Goal: Check status: Check status

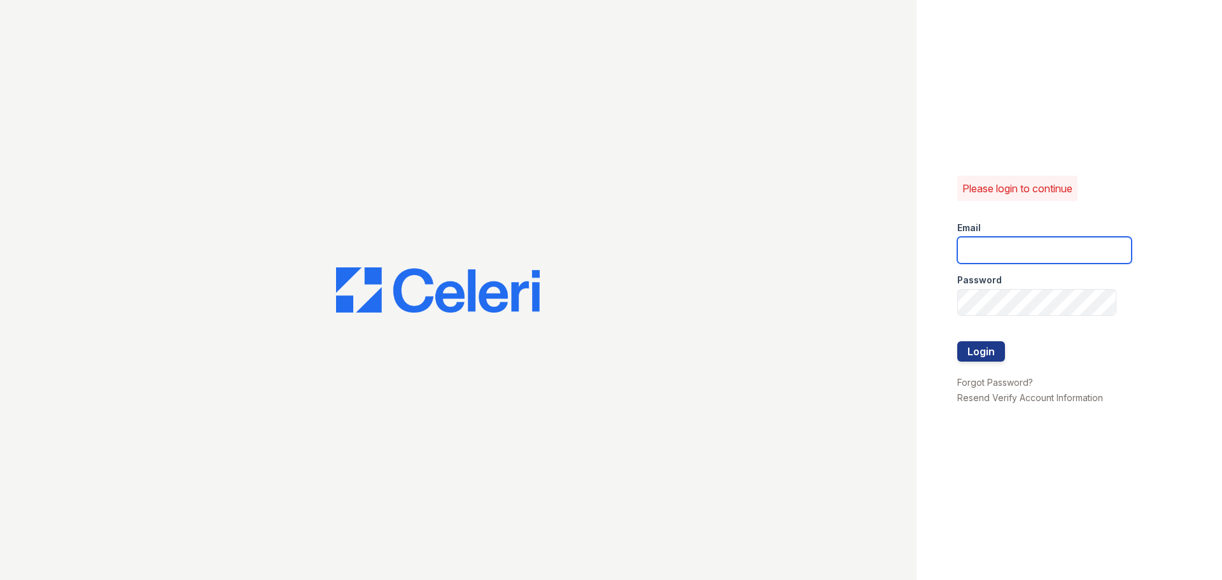
type input "[EMAIL_ADDRESS][DOMAIN_NAME]"
click at [989, 355] on button "Login" at bounding box center [981, 351] width 48 height 20
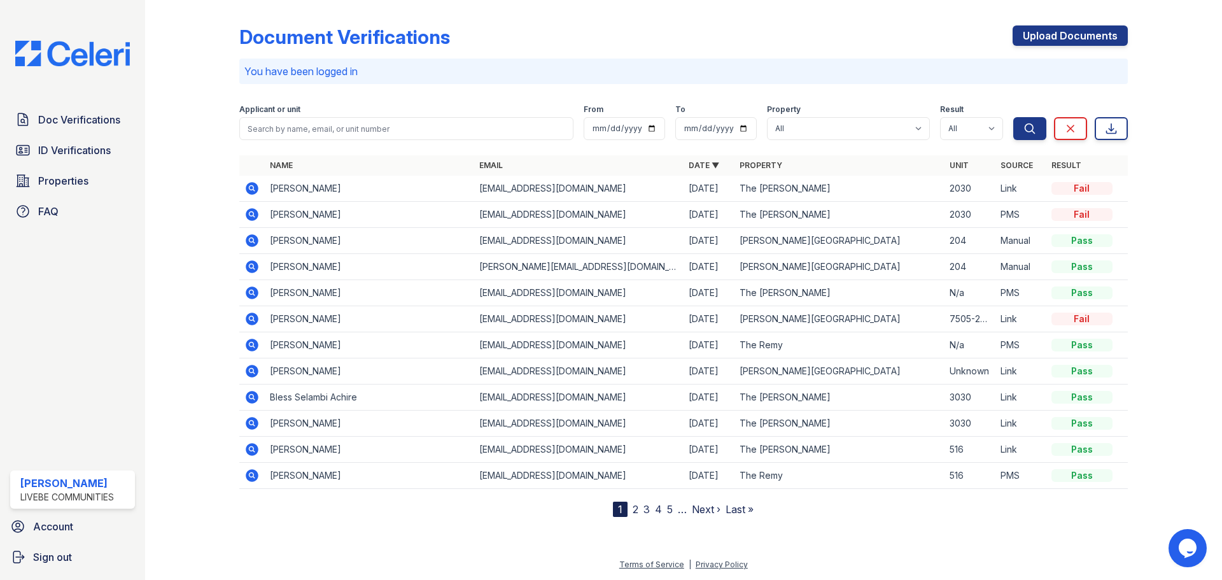
click at [636, 512] on link "2" at bounding box center [636, 509] width 6 height 13
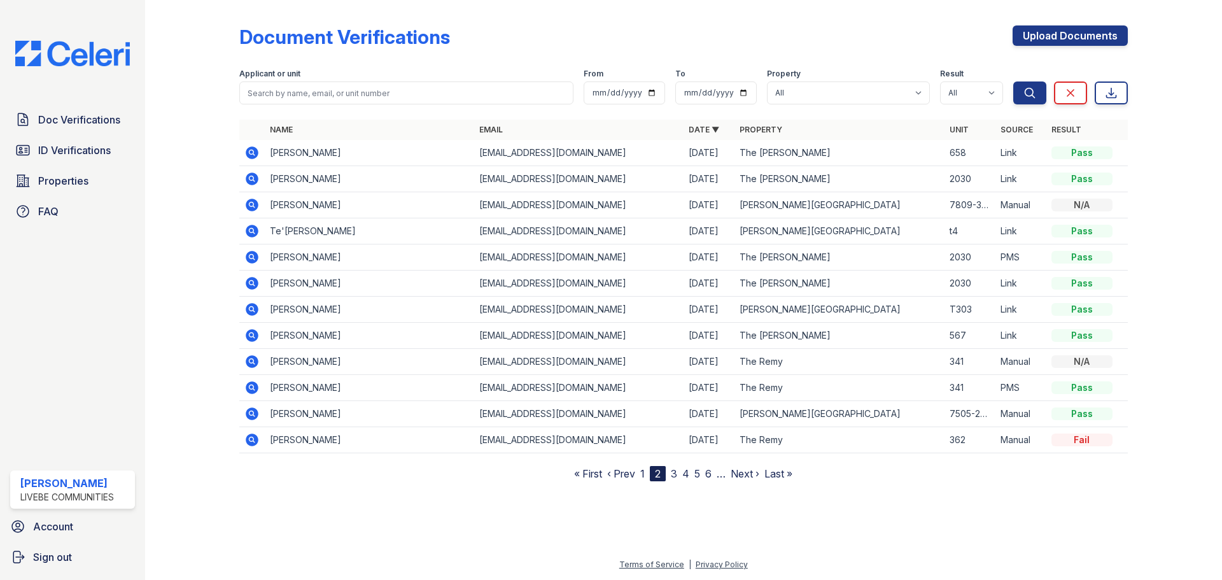
click at [250, 438] on icon at bounding box center [250, 438] width 3 height 3
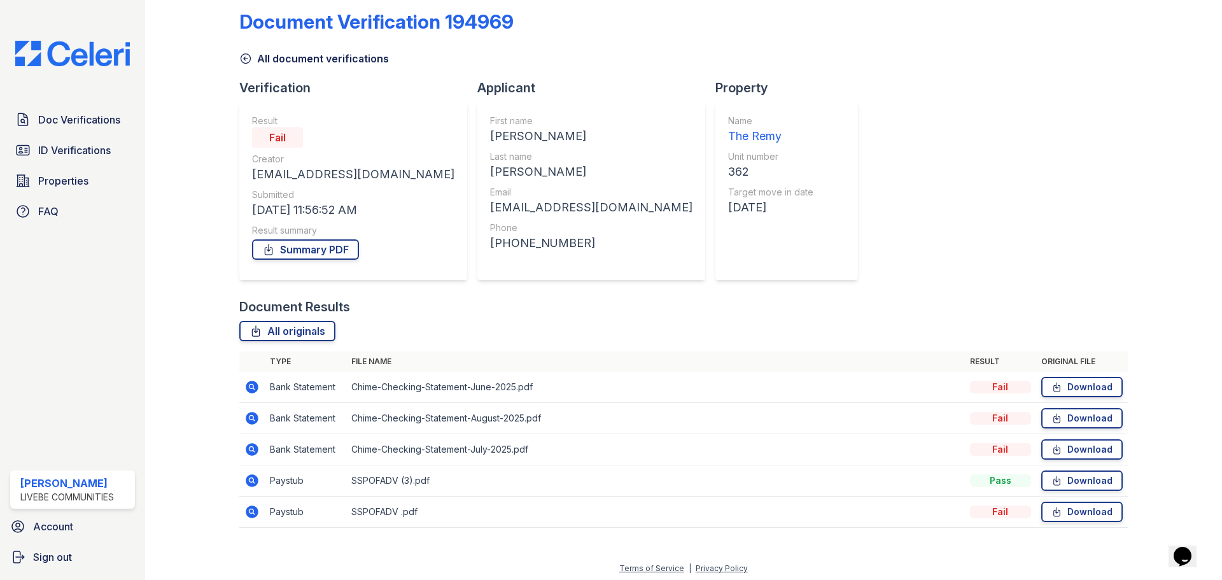
scroll to position [19, 0]
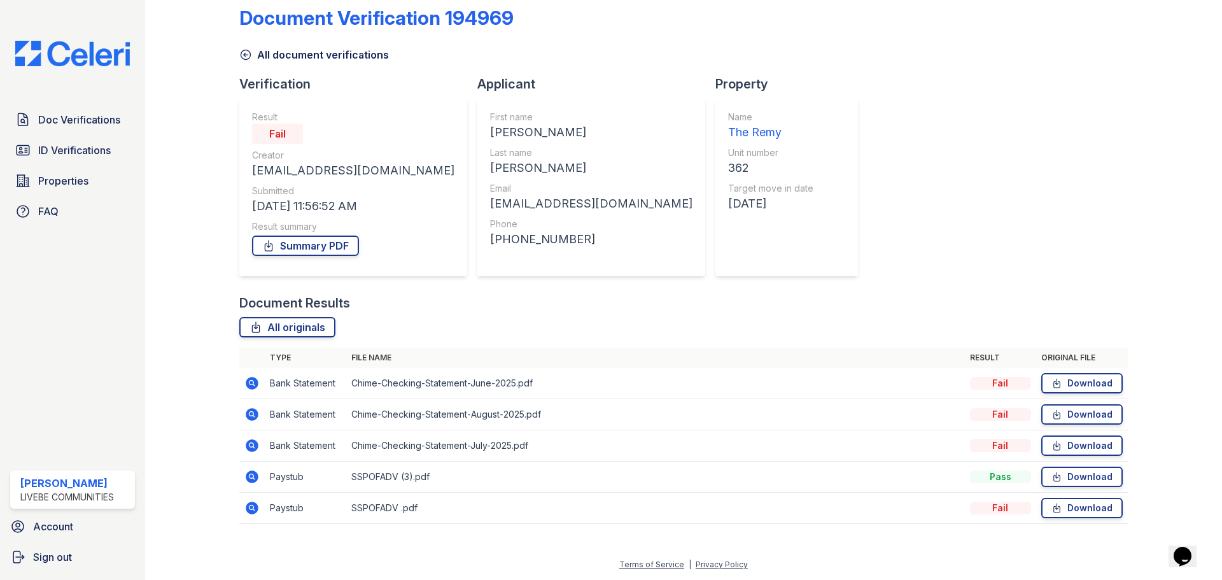
click at [251, 479] on icon at bounding box center [252, 476] width 13 height 13
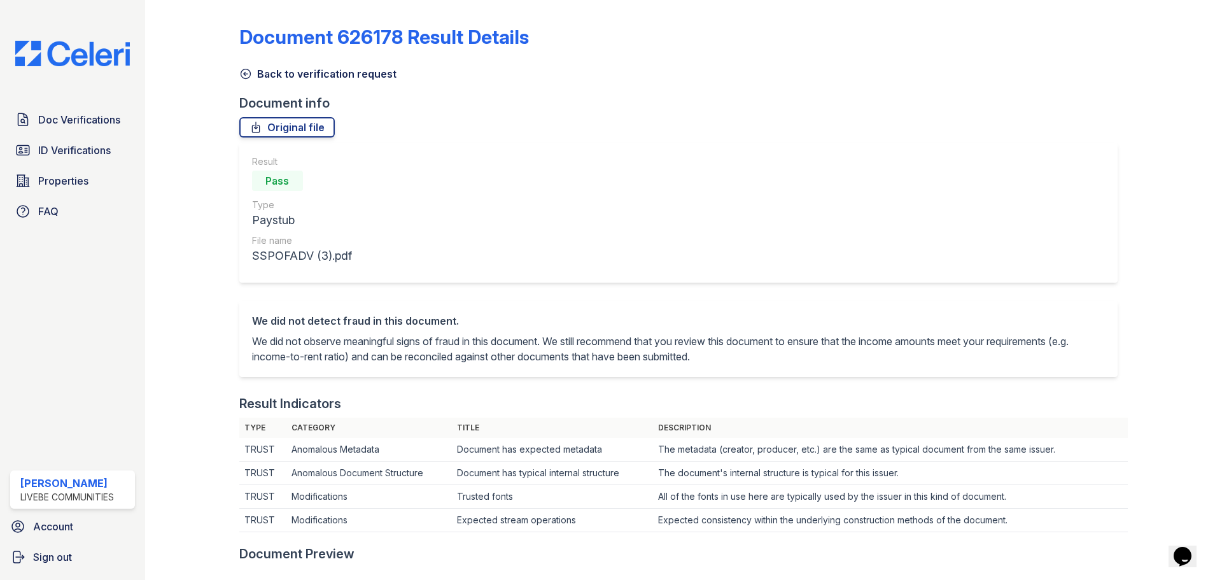
click at [241, 76] on icon at bounding box center [246, 74] width 10 height 10
